Goal: Information Seeking & Learning: Learn about a topic

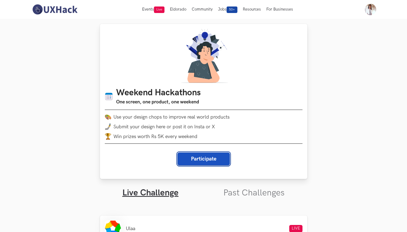
click at [195, 159] on button "Participate" at bounding box center [203, 158] width 52 height 13
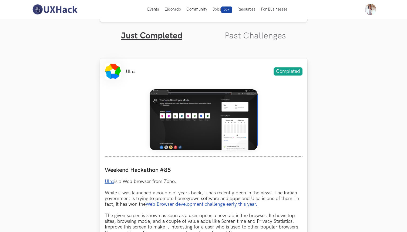
scroll to position [158, 0]
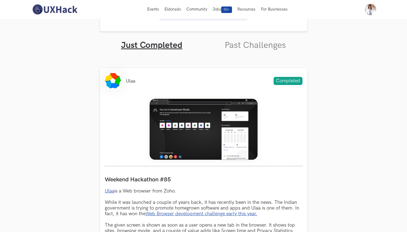
click at [49, 12] on img at bounding box center [55, 9] width 48 height 11
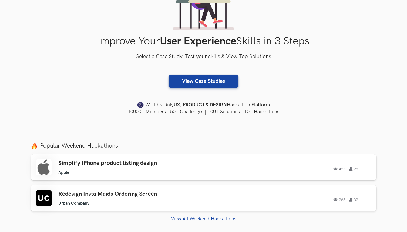
scroll to position [73, 0]
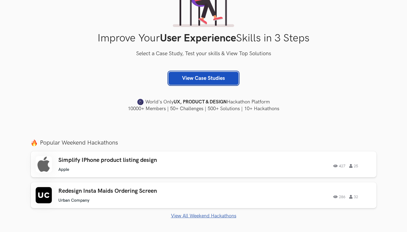
click at [210, 77] on link "View Case Studies" at bounding box center [204, 78] width 70 height 13
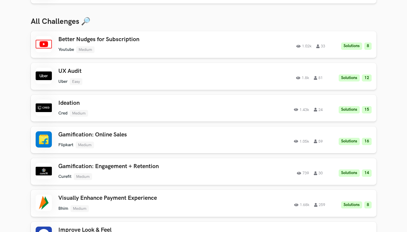
scroll to position [206, 0]
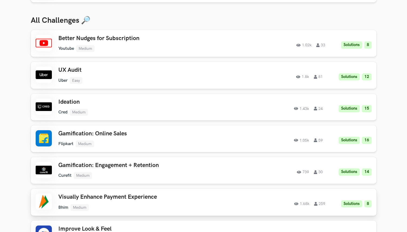
click at [243, 203] on div "1.68k 259 Solutions 8" at bounding box center [298, 202] width 147 height 11
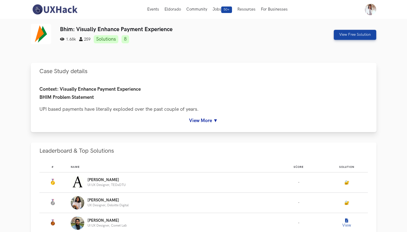
click at [214, 120] on link "View More ▼" at bounding box center [203, 121] width 328 height 6
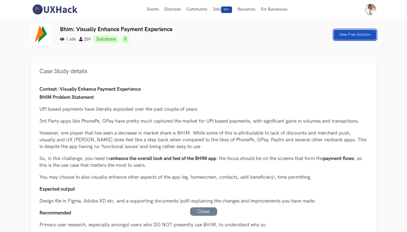
click at [346, 37] on link "View Free Solution" at bounding box center [355, 35] width 42 height 10
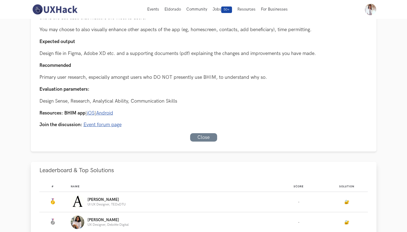
scroll to position [141, 0]
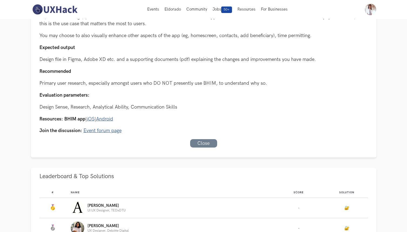
click at [43, 11] on img at bounding box center [55, 9] width 48 height 11
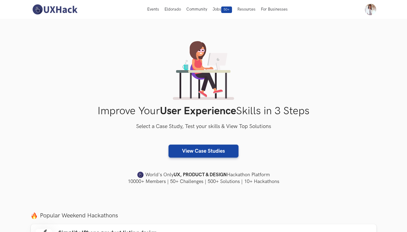
click at [63, 10] on img at bounding box center [55, 9] width 48 height 11
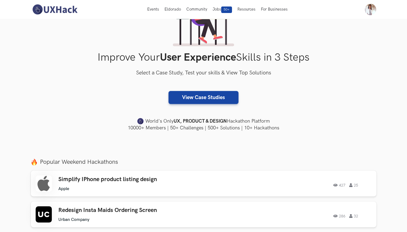
scroll to position [52, 0]
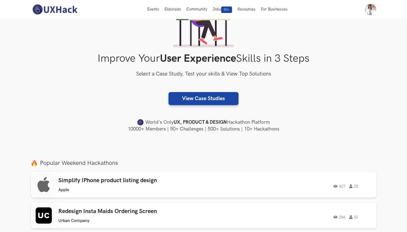
click at [38, 70] on h3 "Select a Case Study, Test your skills & View Top Solutions" at bounding box center [204, 74] width 346 height 9
